Goal: Transaction & Acquisition: Purchase product/service

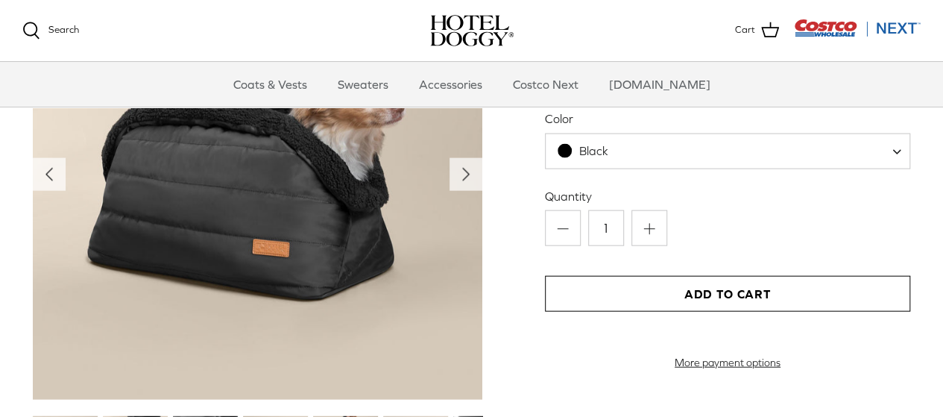
scroll to position [1592, 0]
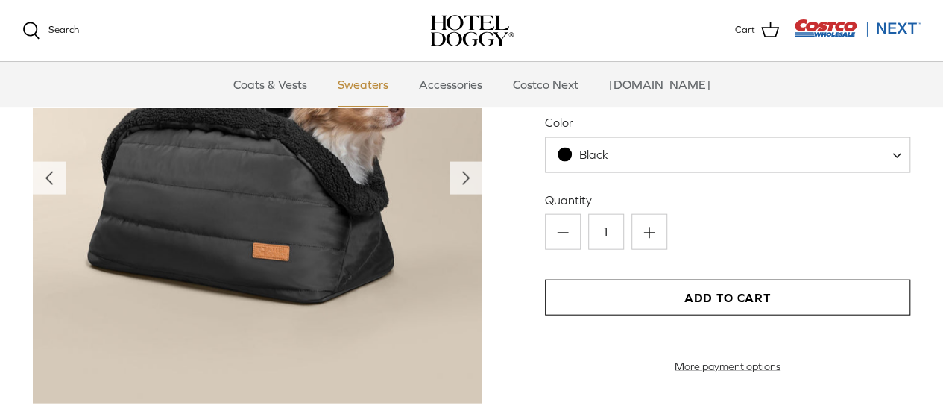
click at [371, 83] on link "Sweaters" at bounding box center [363, 84] width 78 height 45
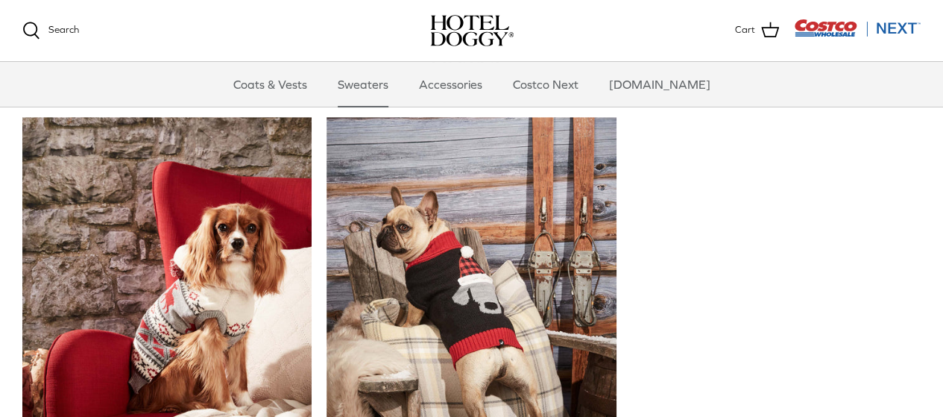
scroll to position [340, 0]
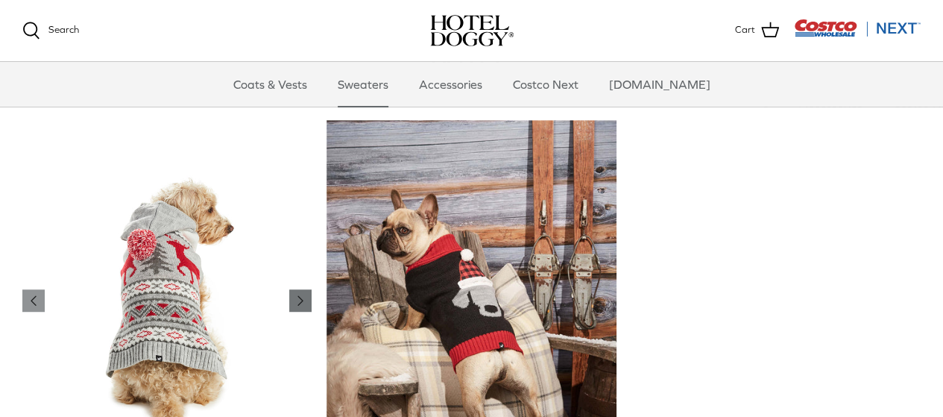
click at [300, 300] on polyline "Previous" at bounding box center [300, 300] width 4 height 9
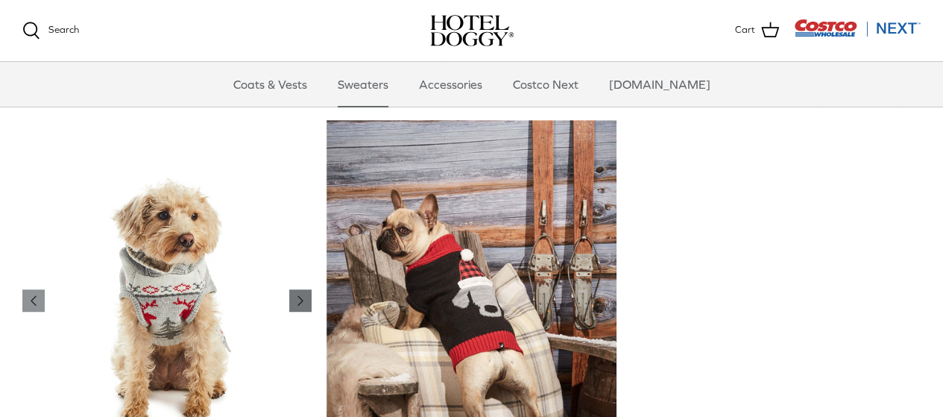
click at [300, 300] on polyline "Previous" at bounding box center [300, 300] width 4 height 9
